Goal: Transaction & Acquisition: Purchase product/service

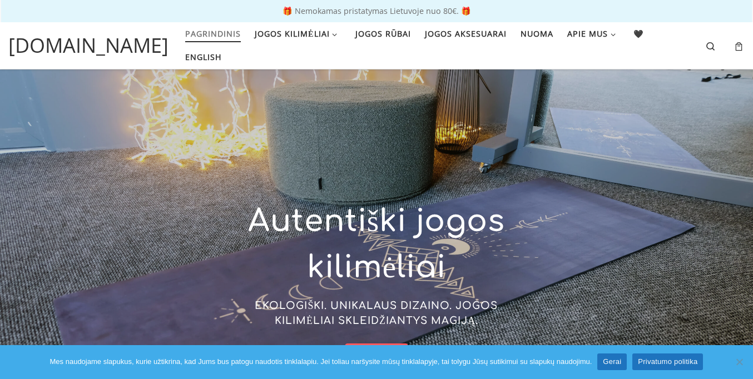
click at [612, 362] on link "Gerai" at bounding box center [611, 362] width 29 height 17
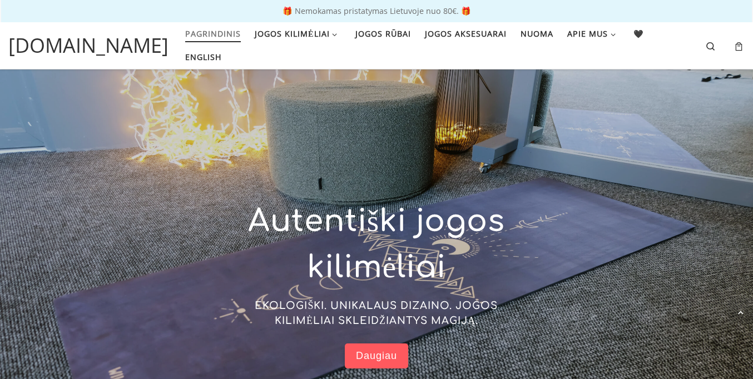
scroll to position [2475, 0]
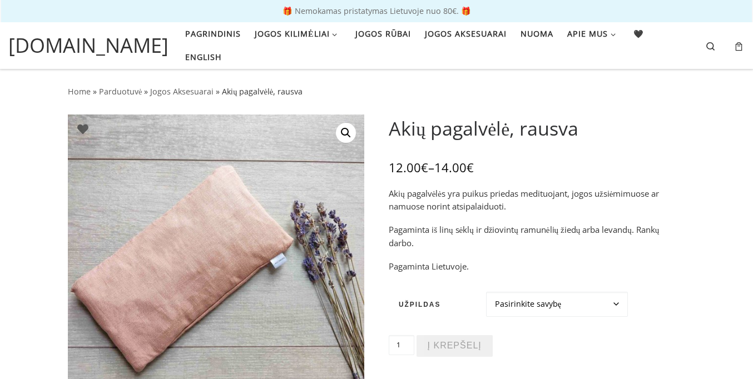
scroll to position [115, 0]
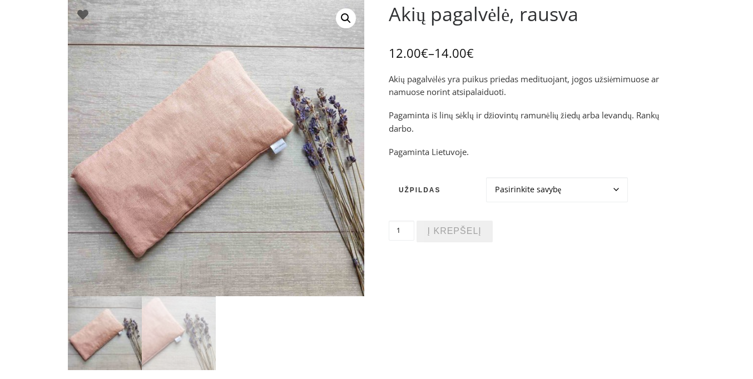
select select "Levandos"
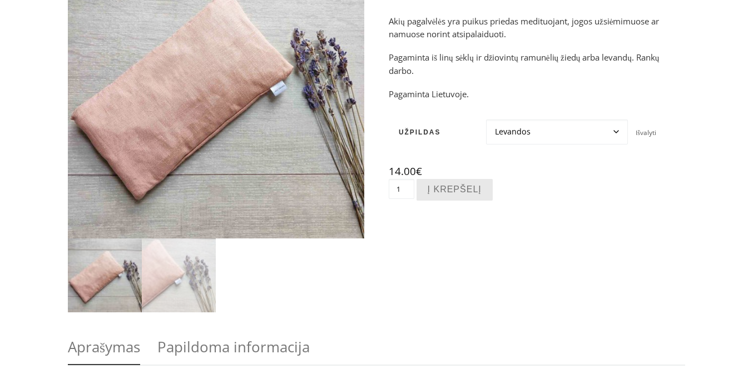
scroll to position [0, 0]
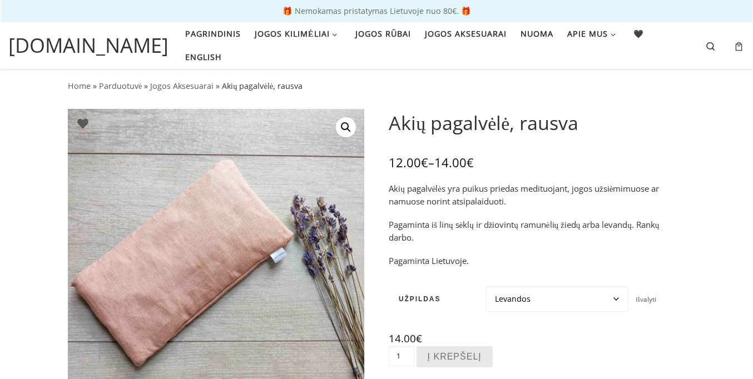
click at [454, 356] on button "Į krepšelį" at bounding box center [455, 357] width 76 height 22
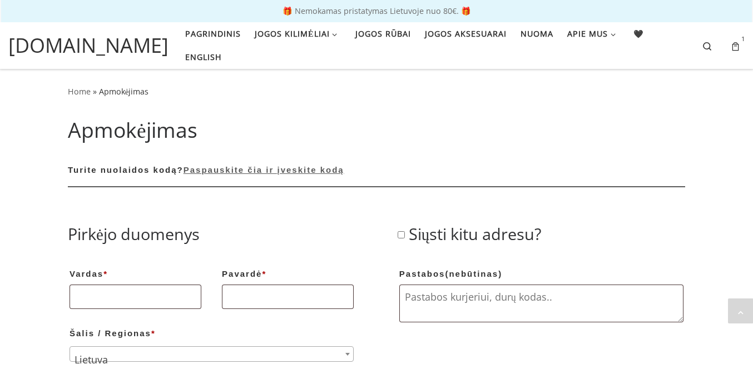
scroll to position [938, 0]
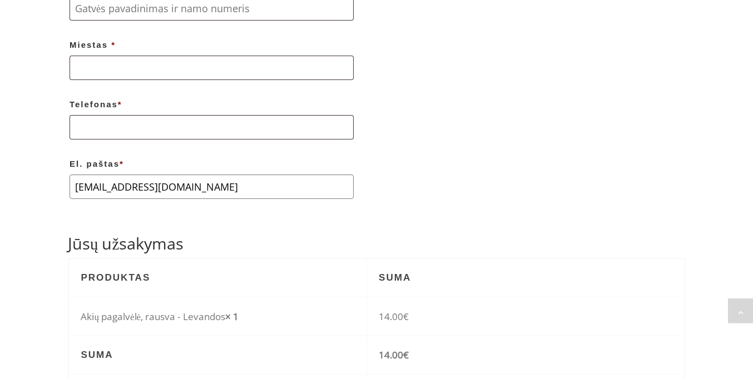
scroll to position [222, 0]
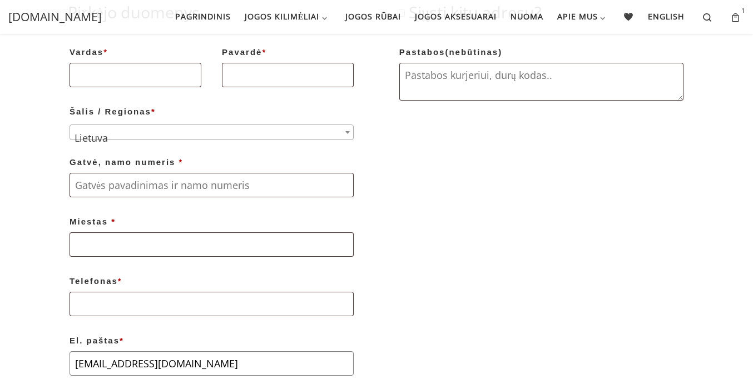
type input "[EMAIL_ADDRESS][DOMAIN_NAME]"
click at [135, 87] on input "Vardas *" at bounding box center [136, 75] width 132 height 24
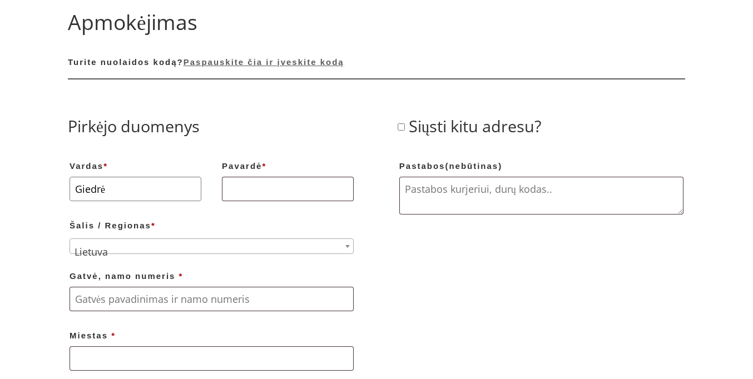
type input "Giedrė"
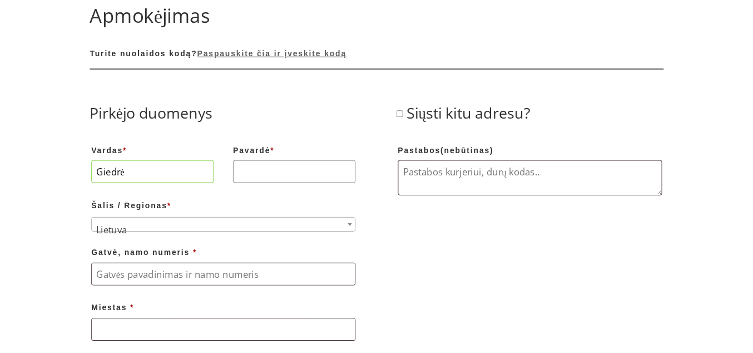
scroll to position [0, 0]
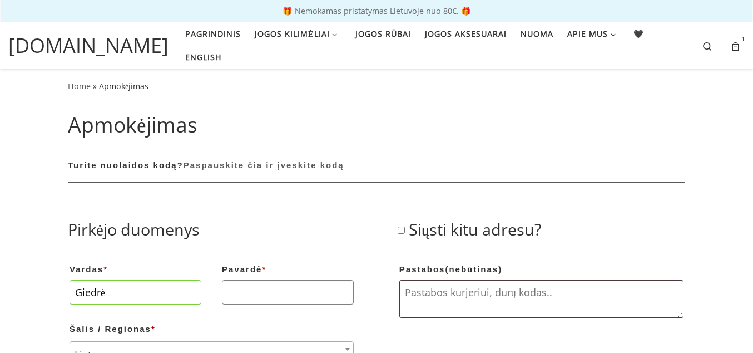
click at [287, 280] on input "Pavardė *" at bounding box center [288, 292] width 132 height 24
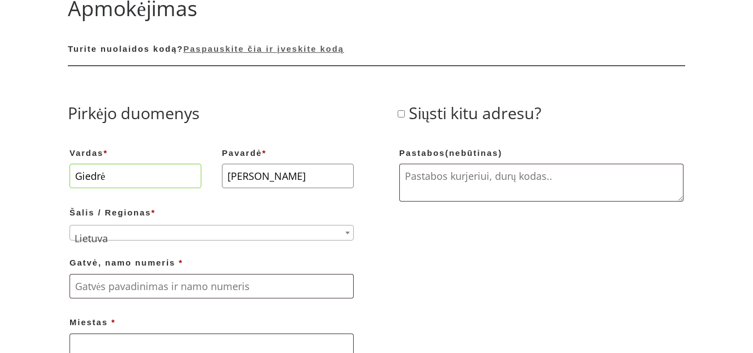
type input "[PERSON_NAME]"
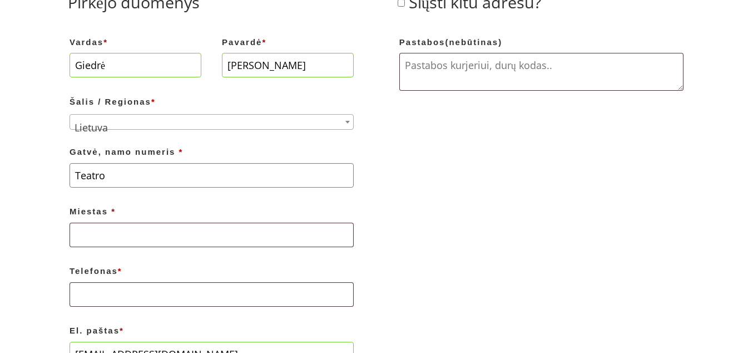
type input "Teatro"
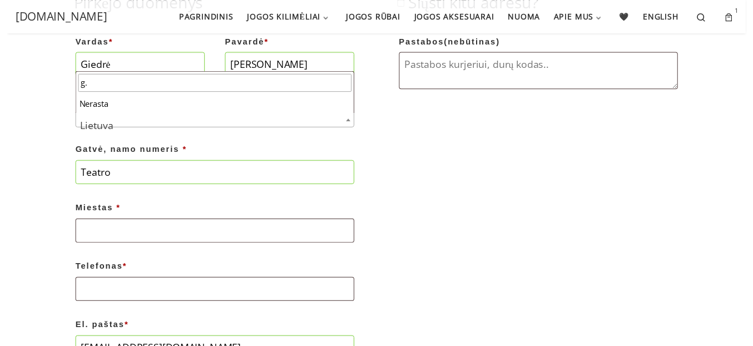
scroll to position [64, 0]
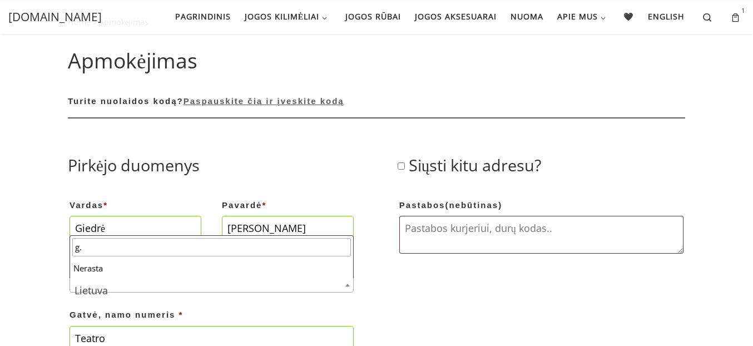
type input "g."
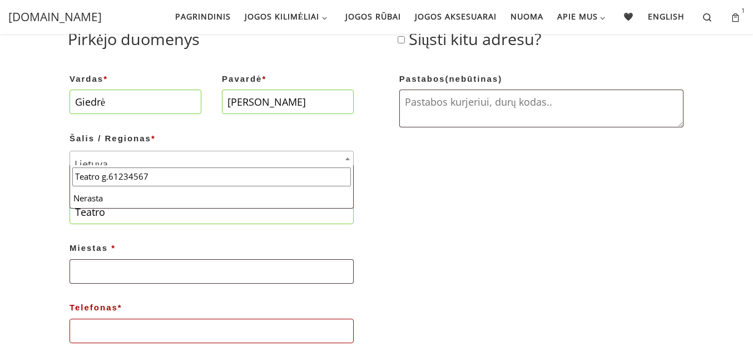
scroll to position [190, 0]
type input "Teatro g.61234567"
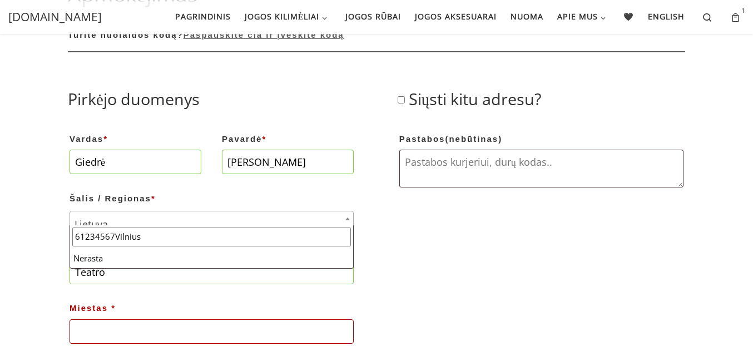
scroll to position [130, 0]
type input "61234567Vilnius"
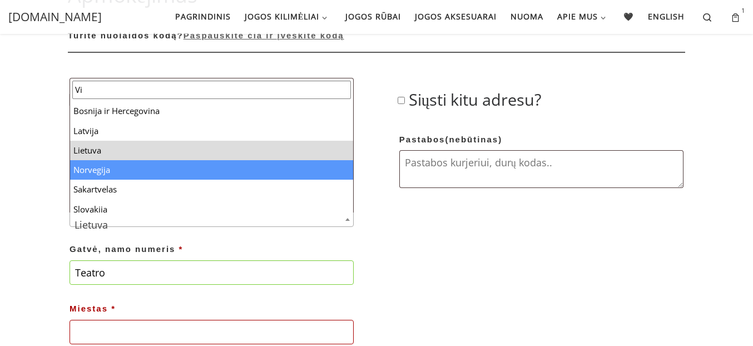
scroll to position [0, 0]
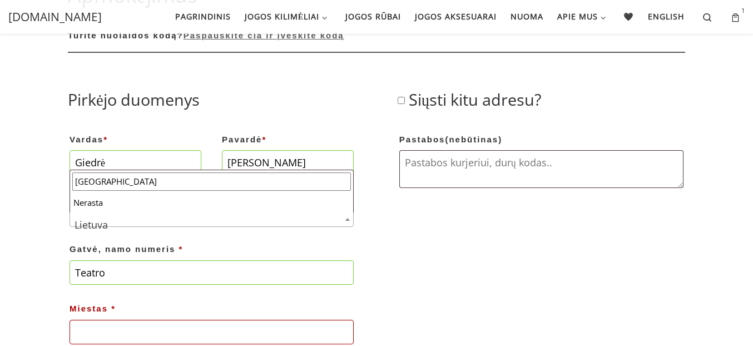
type input "[GEOGRAPHIC_DATA]"
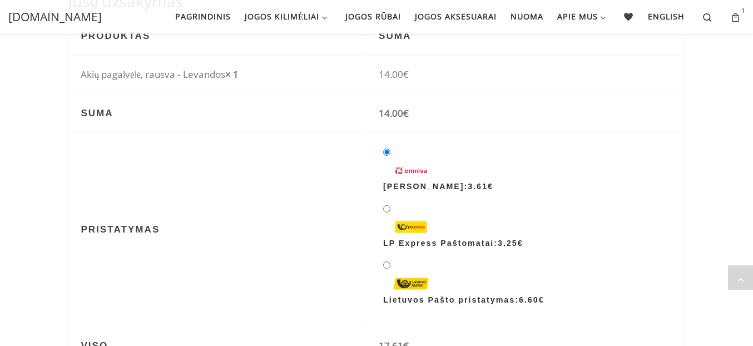
scroll to position [692, 0]
